Goal: Task Accomplishment & Management: Manage account settings

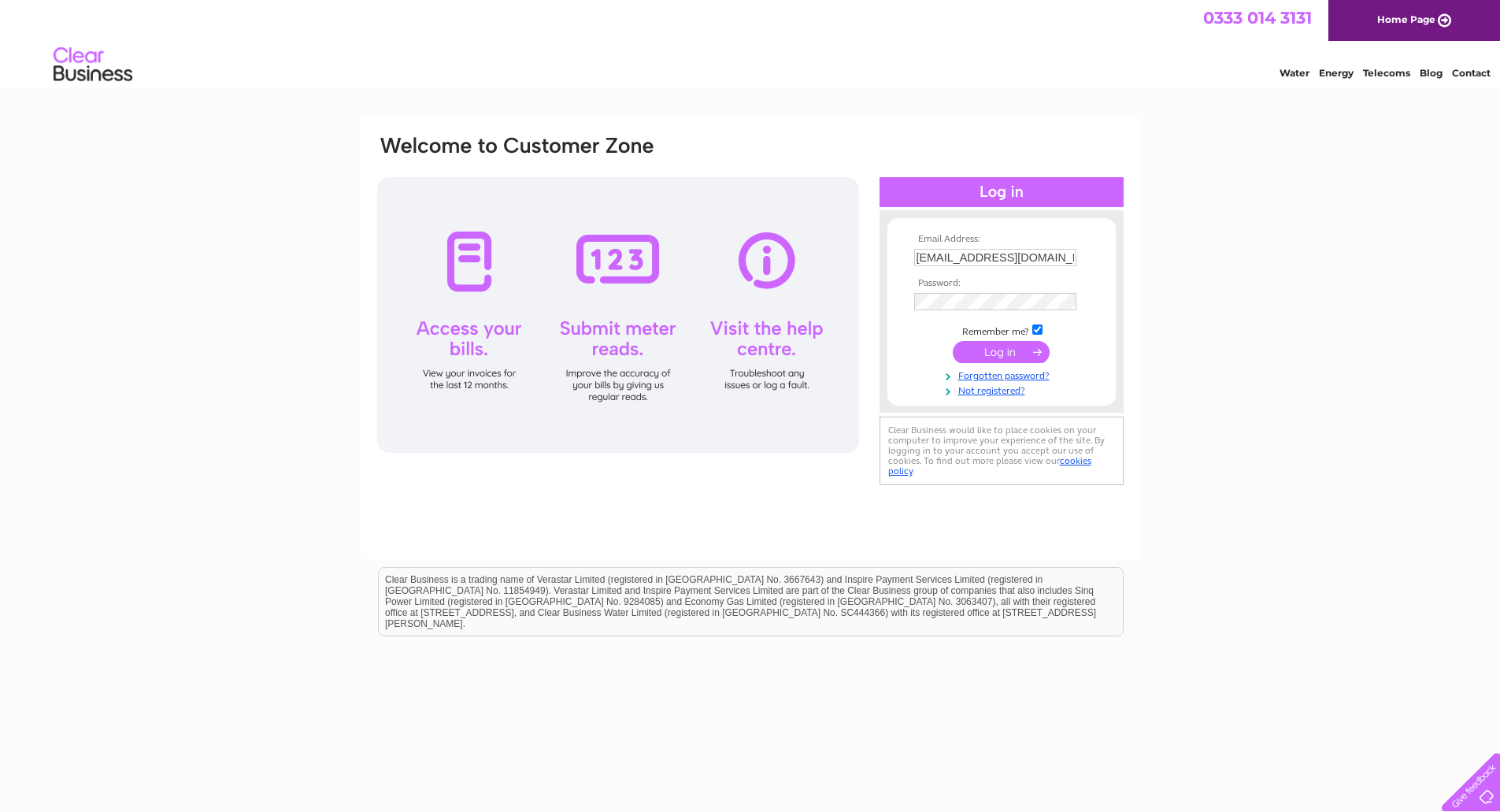
click at [1067, 254] on input "accounts@sheilamaid.com" at bounding box center [996, 257] width 162 height 18
type input "accounts@nutscene.com"
click at [985, 357] on input "submit" at bounding box center [1001, 352] width 97 height 22
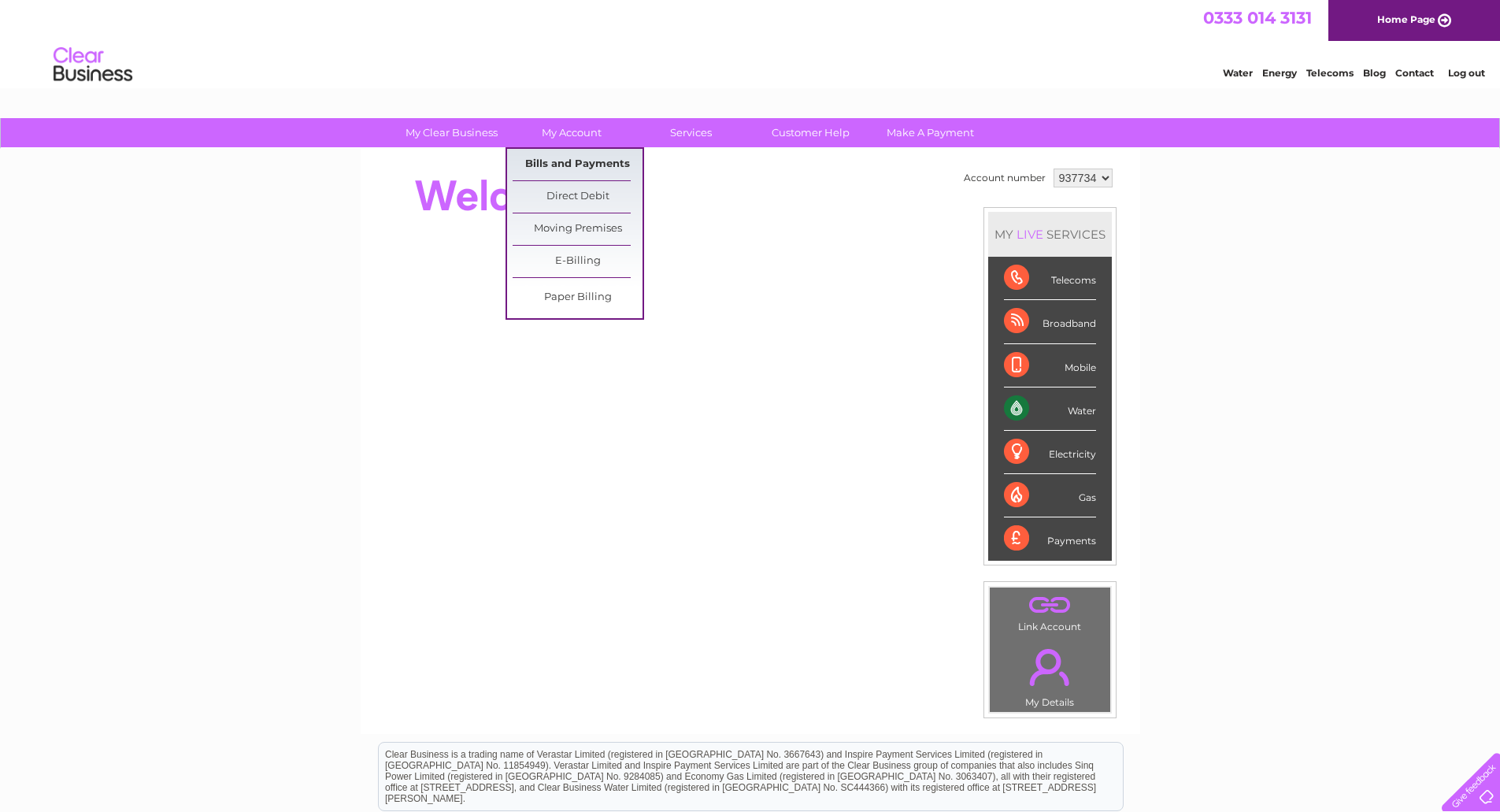
click at [601, 170] on link "Bills and Payments" at bounding box center [577, 165] width 130 height 32
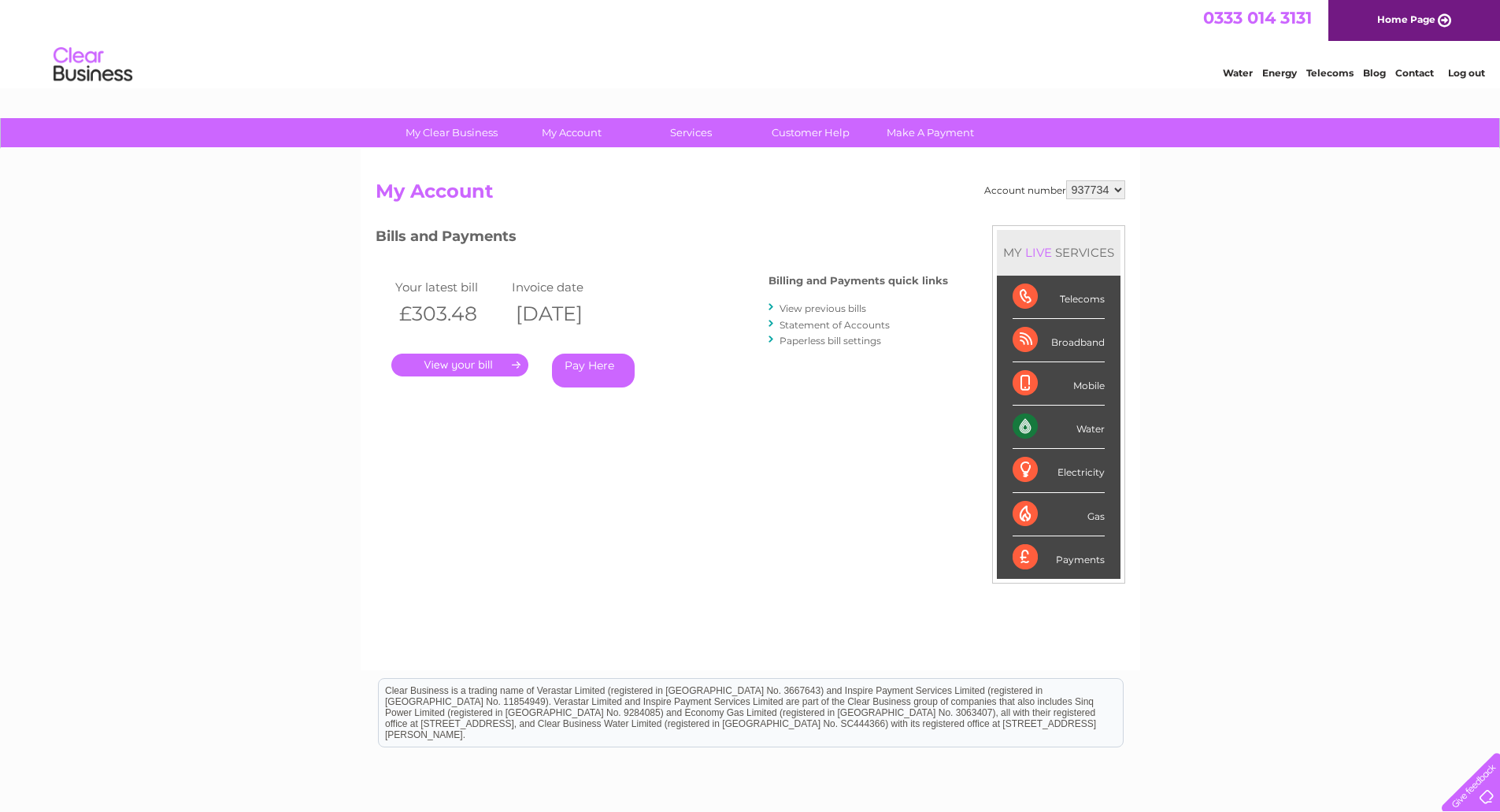
click at [461, 367] on link "." at bounding box center [460, 365] width 137 height 22
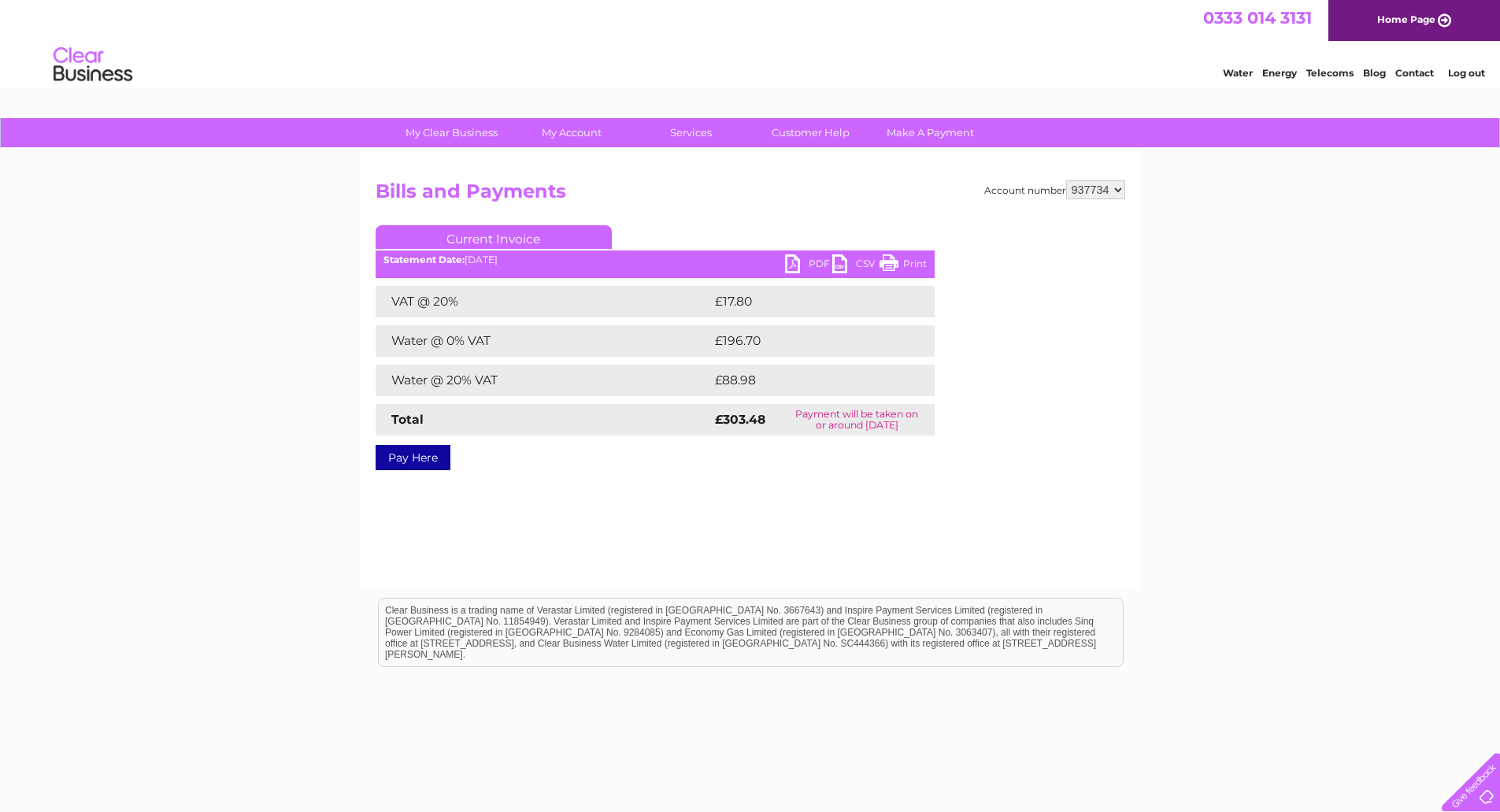
click at [794, 266] on link "PDF" at bounding box center [808, 266] width 48 height 22
